Goal: Use online tool/utility

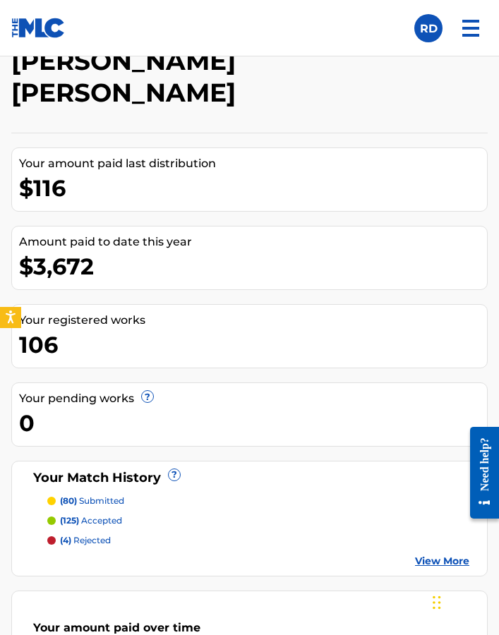
scroll to position [132, 0]
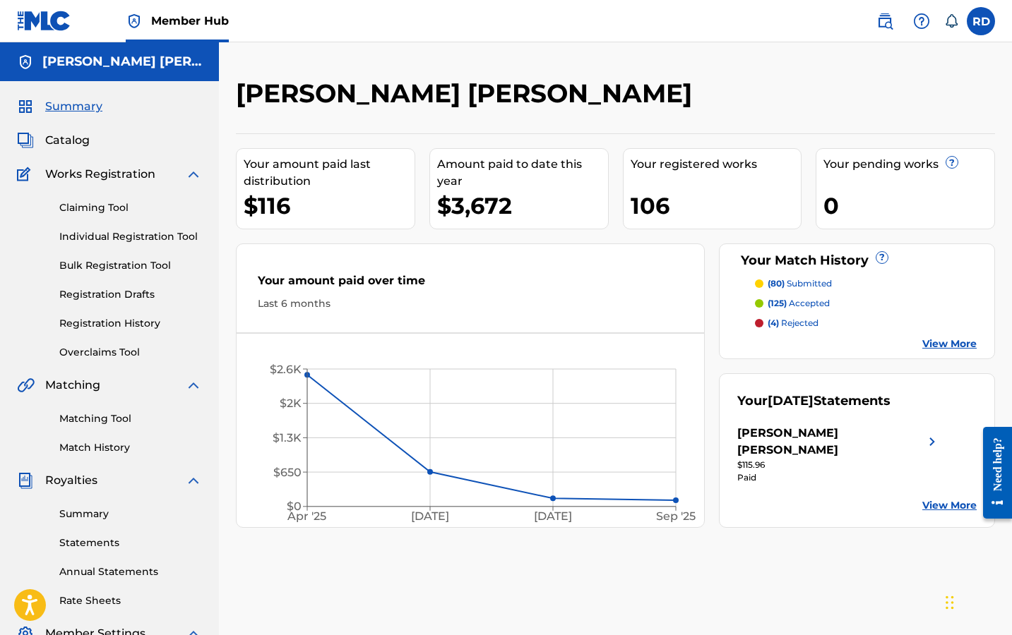
click at [796, 279] on p "(80) submitted" at bounding box center [800, 284] width 64 height 13
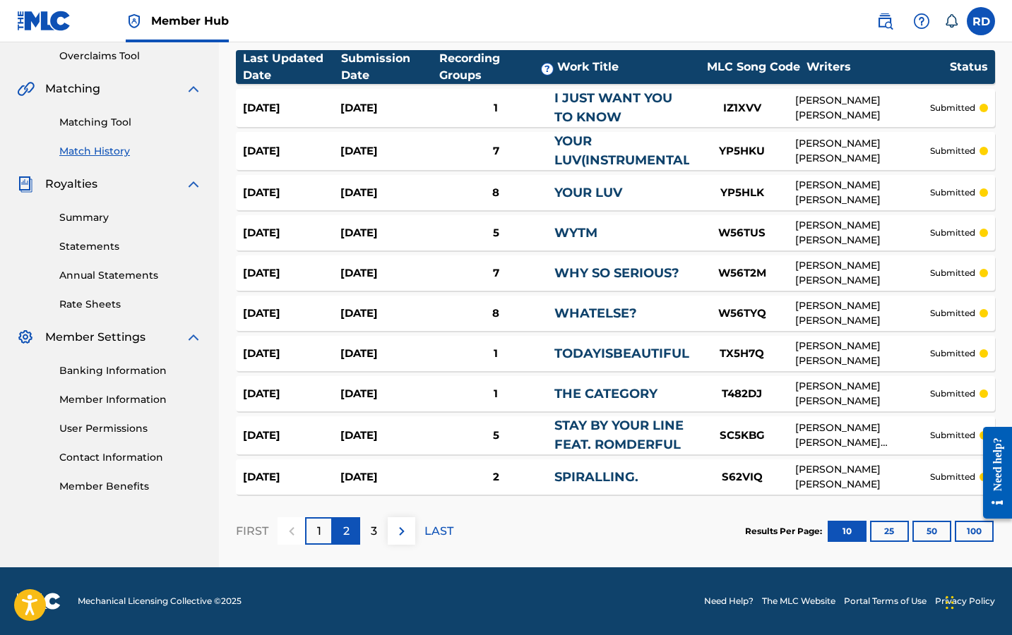
click at [335, 529] on div "2" at bounding box center [347, 532] width 28 height 28
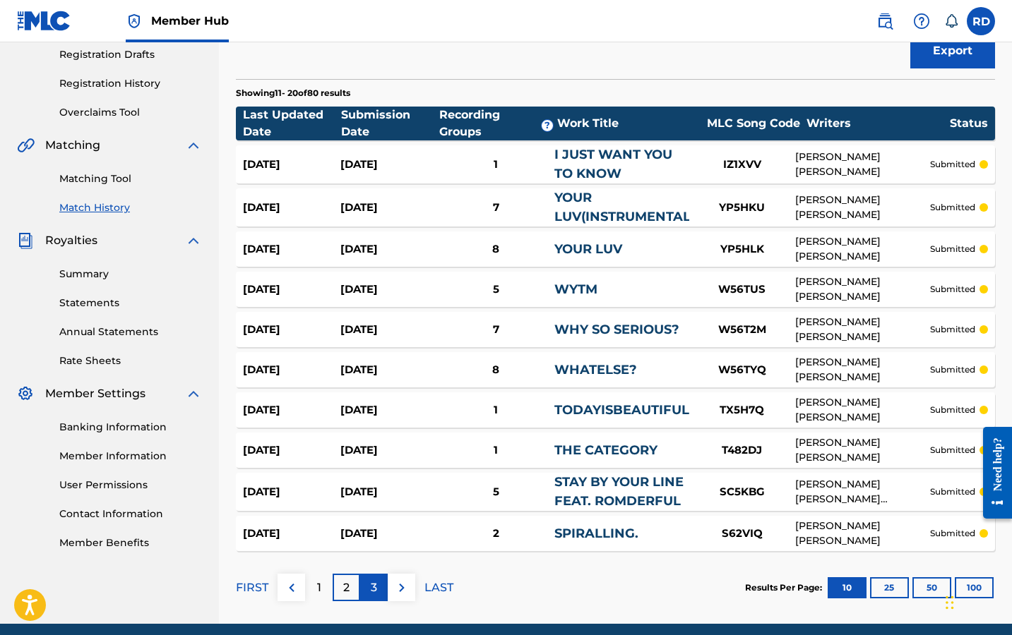
click at [371, 587] on p "3" at bounding box center [374, 588] width 6 height 17
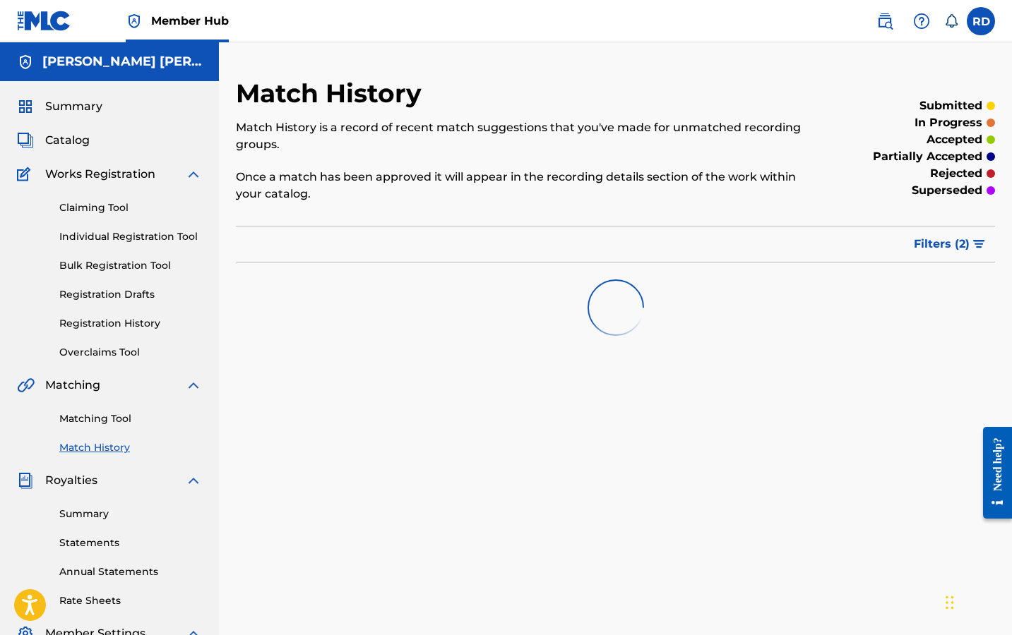
scroll to position [0, 0]
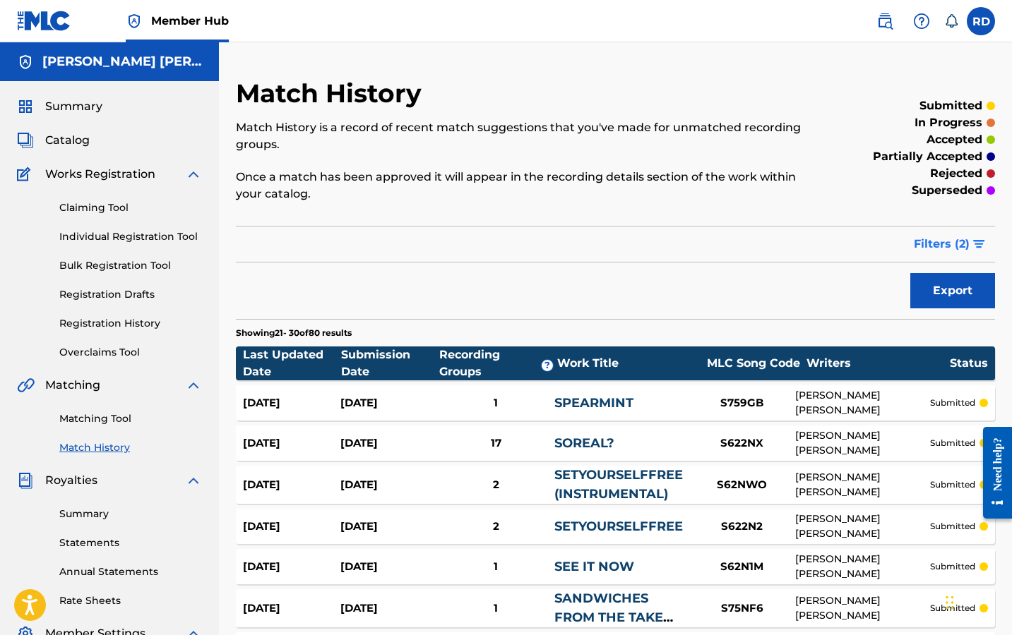
click at [974, 248] on img "submit" at bounding box center [979, 244] width 12 height 8
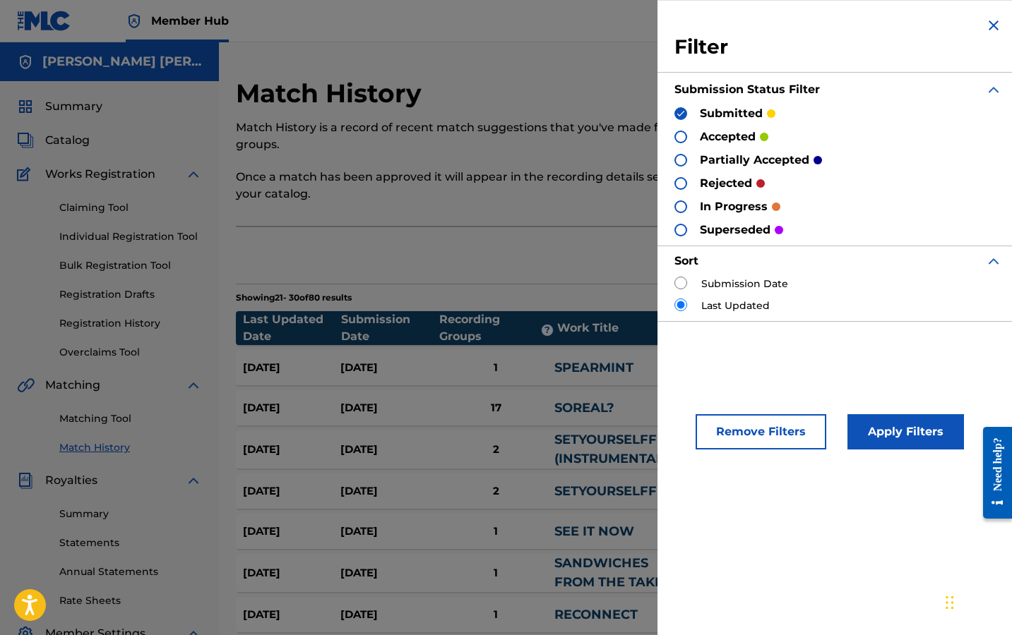
click at [734, 140] on p "accepted" at bounding box center [728, 137] width 56 height 17
click at [684, 135] on div at bounding box center [680, 137] width 13 height 13
click at [686, 112] on div at bounding box center [680, 113] width 13 height 13
click at [862, 432] on button "Apply Filters" at bounding box center [905, 431] width 117 height 35
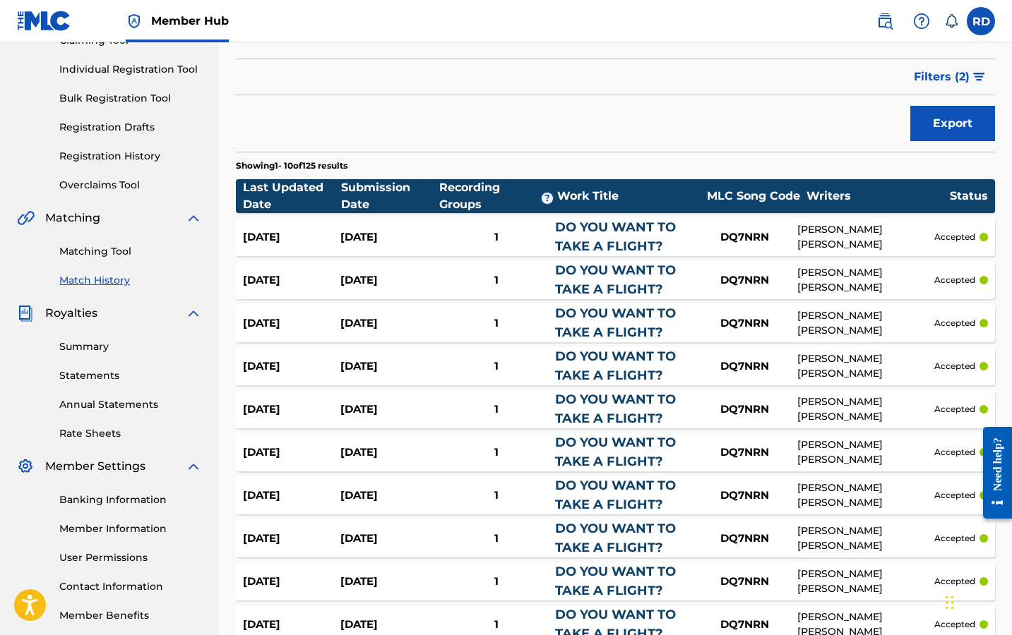
scroll to position [167, 0]
click at [979, 66] on button "Filters ( 2 )" at bounding box center [950, 76] width 90 height 35
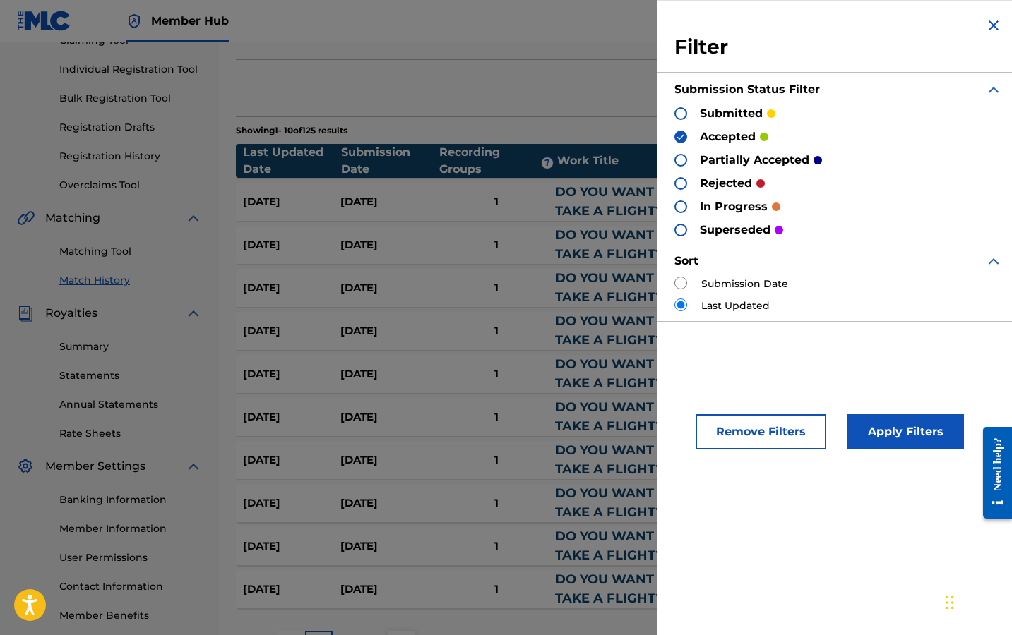
click at [756, 287] on label "Submission Date" at bounding box center [744, 284] width 87 height 15
click at [685, 281] on input "radio" at bounding box center [680, 283] width 13 height 13
radio input "true"
click at [897, 441] on button "Apply Filters" at bounding box center [905, 431] width 117 height 35
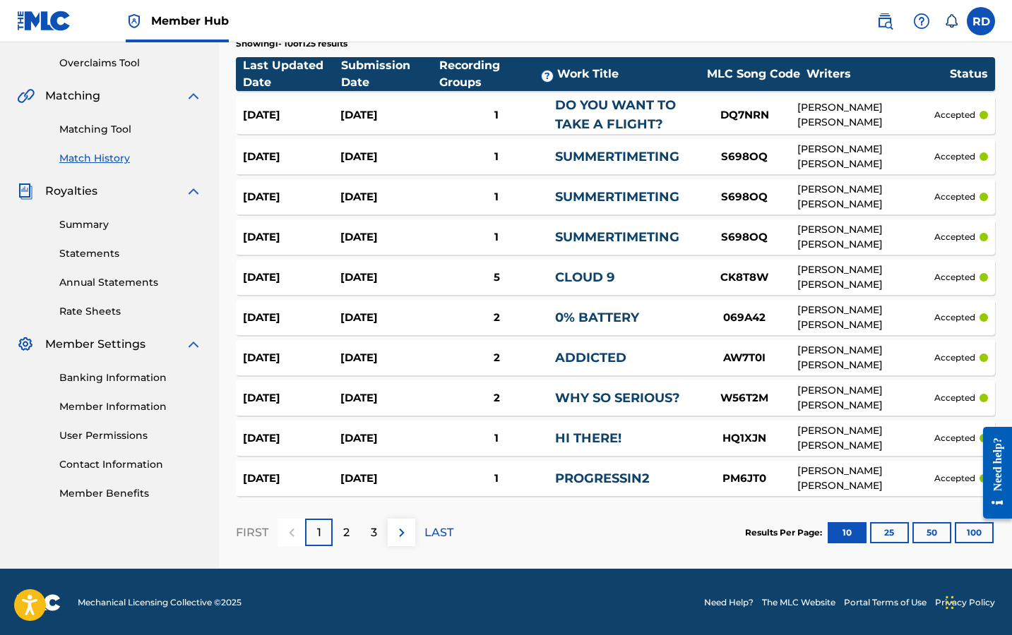
scroll to position [291, 0]
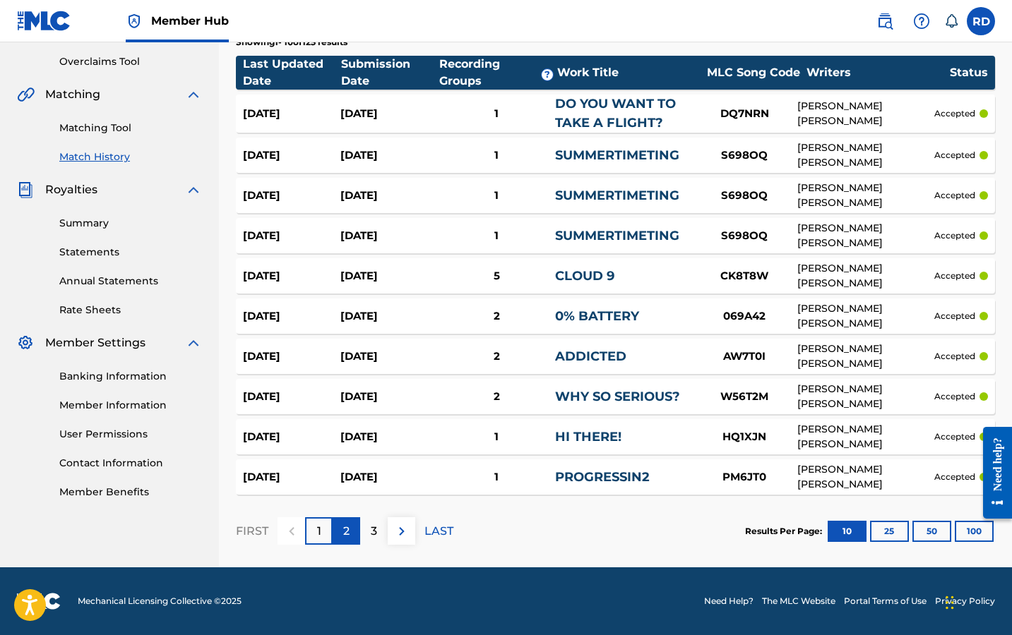
click at [347, 536] on p "2" at bounding box center [346, 531] width 6 height 17
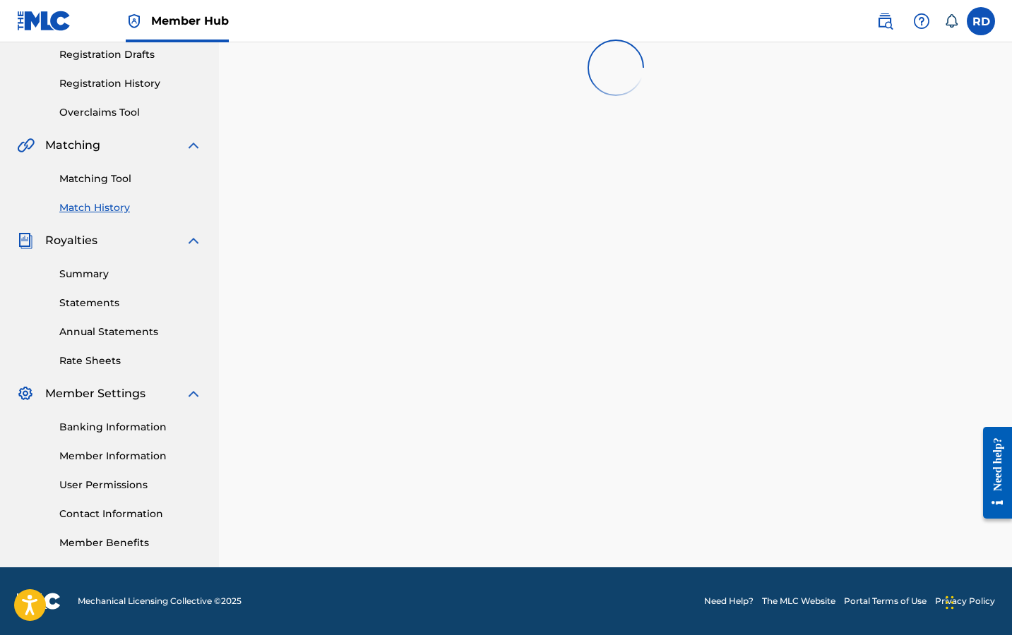
scroll to position [240, 0]
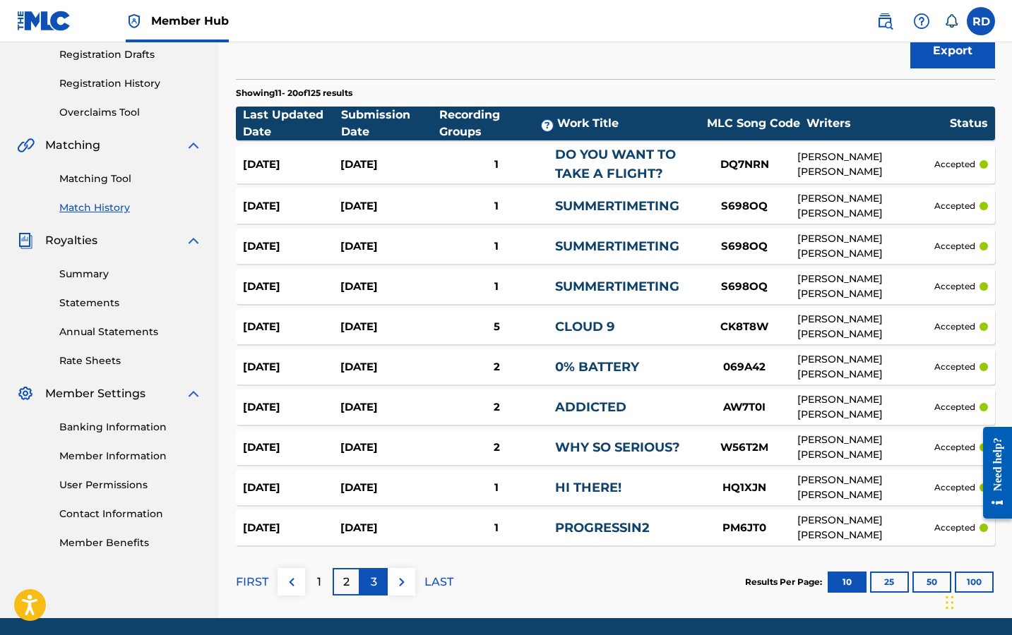
click at [378, 590] on div "3" at bounding box center [374, 582] width 28 height 28
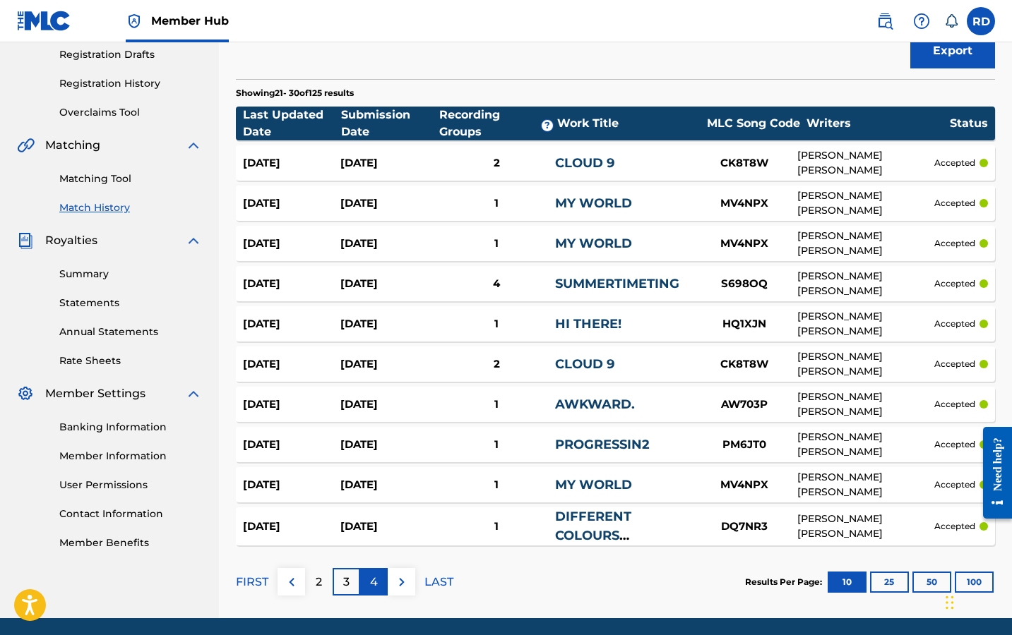
click at [376, 583] on p "4" at bounding box center [374, 582] width 8 height 17
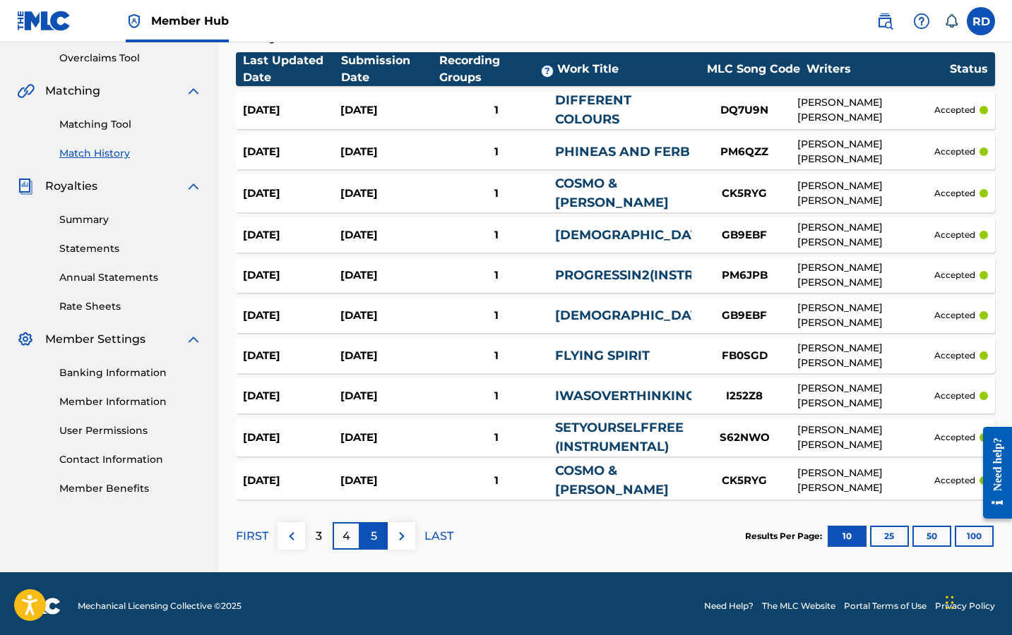
scroll to position [294, 0]
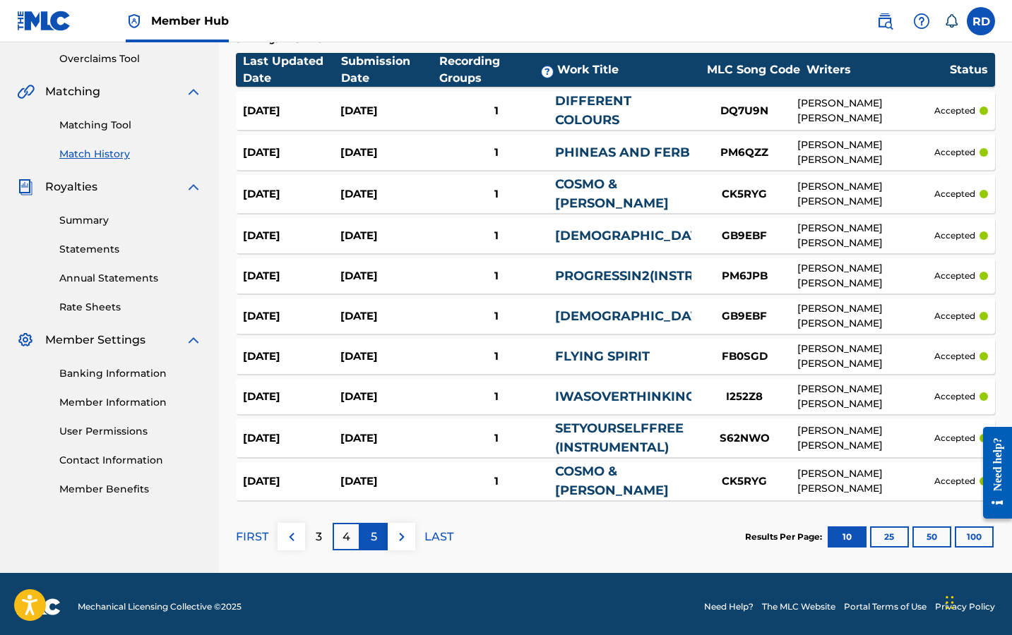
click at [377, 523] on div "5" at bounding box center [374, 537] width 28 height 28
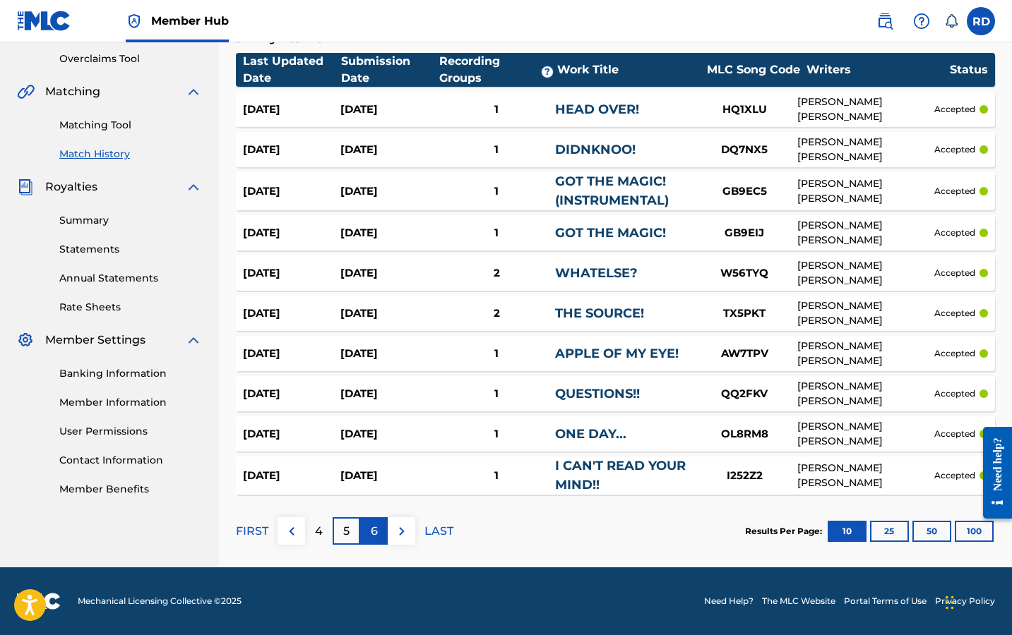
click at [368, 538] on div "6" at bounding box center [374, 532] width 28 height 28
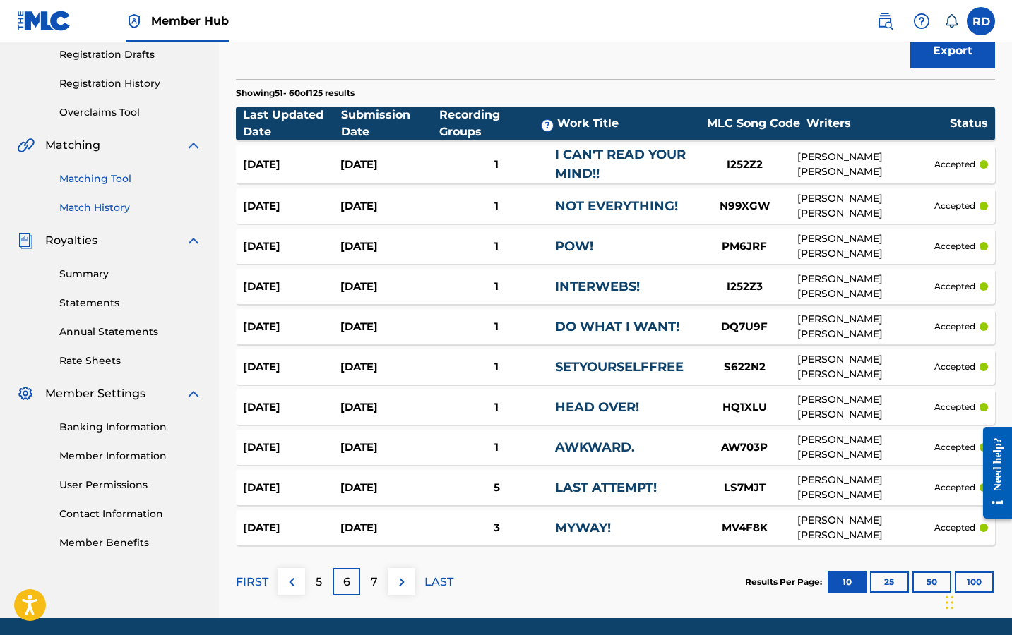
click at [129, 185] on link "Matching Tool" at bounding box center [130, 179] width 143 height 15
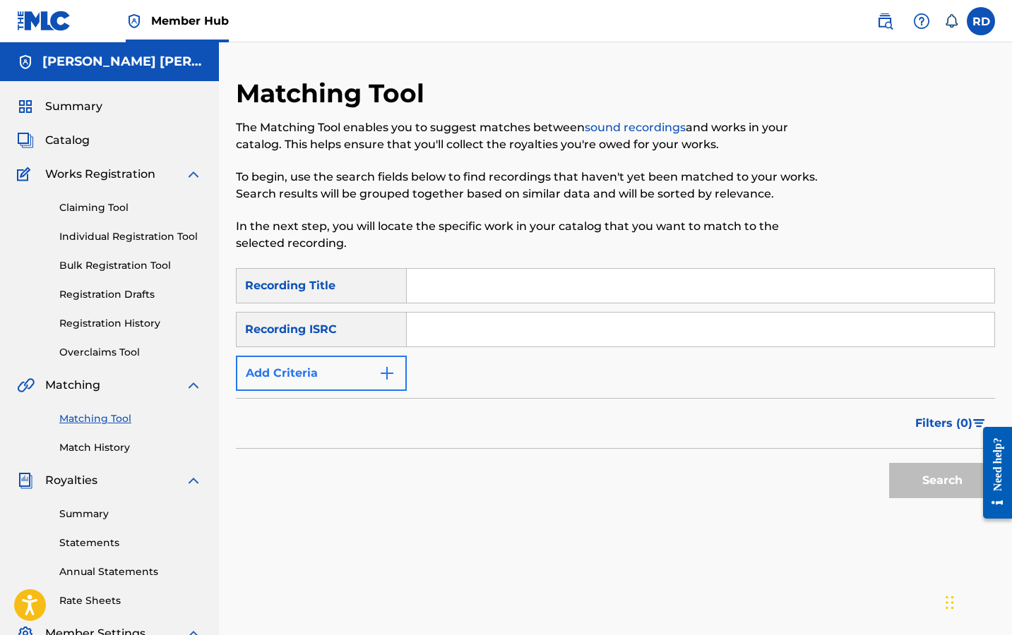
click at [256, 371] on button "Add Criteria" at bounding box center [321, 373] width 171 height 35
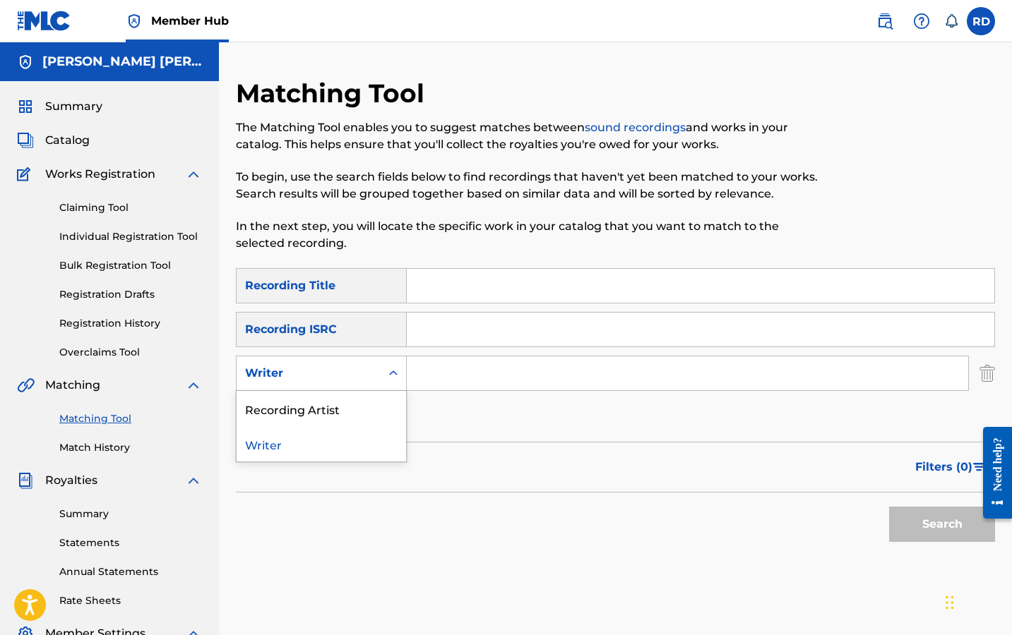
click at [314, 369] on div "Writer" at bounding box center [308, 373] width 127 height 17
click at [468, 295] on input "Search Form" at bounding box center [700, 286] width 587 height 34
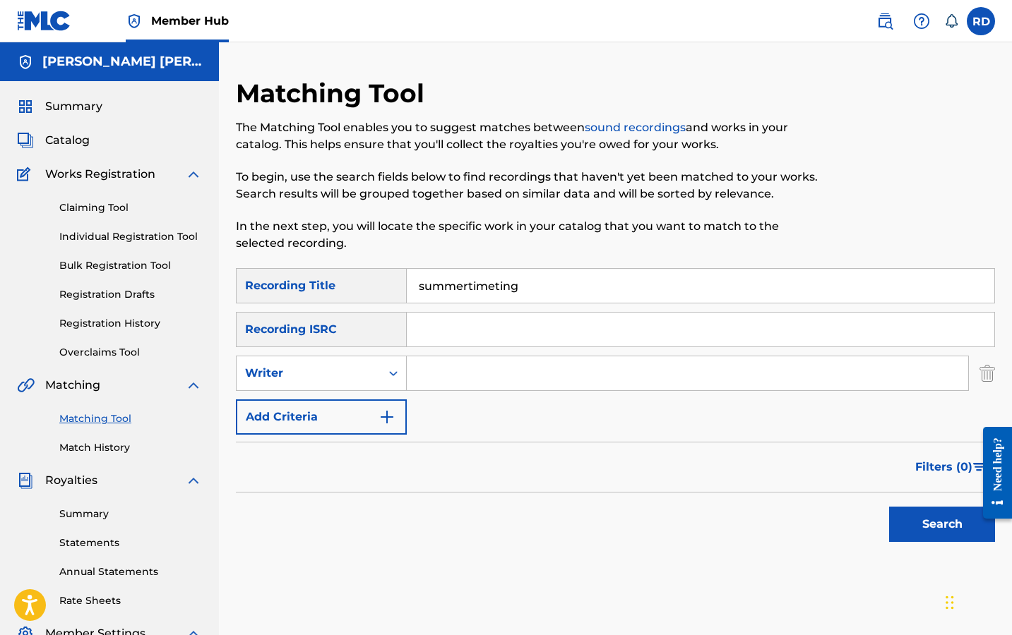
type input "summertimeting"
click at [942, 525] on button "Search" at bounding box center [942, 524] width 106 height 35
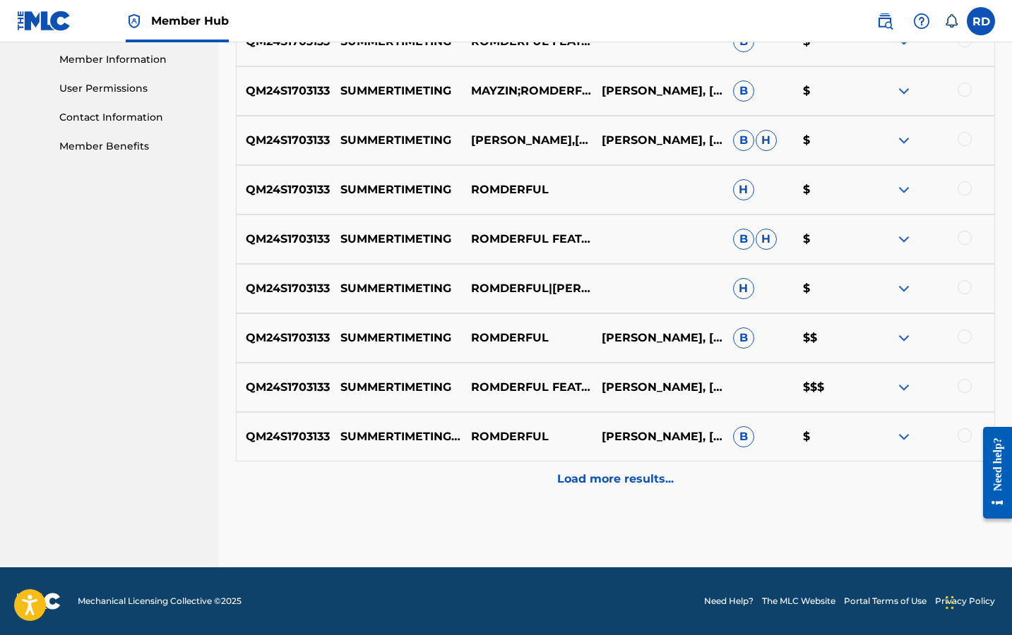
click at [617, 474] on p "Load more results..." at bounding box center [615, 479] width 117 height 17
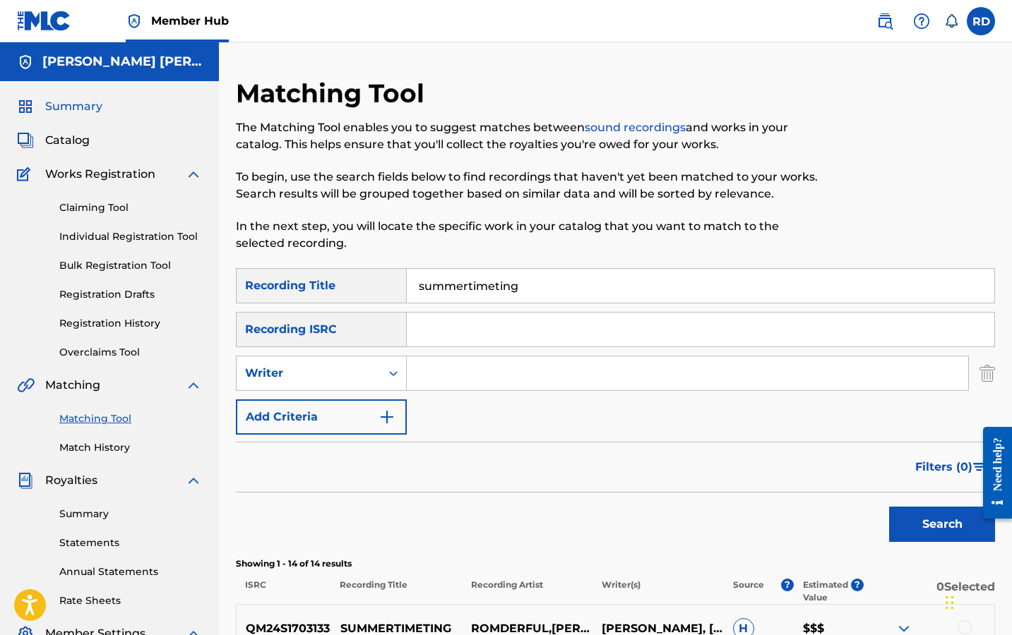
click at [76, 112] on span "Summary" at bounding box center [73, 106] width 57 height 17
